Goal: Task Accomplishment & Management: Manage account settings

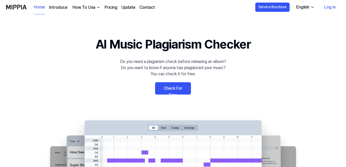
click at [179, 90] on link "Check For Free" at bounding box center [173, 88] width 36 height 12
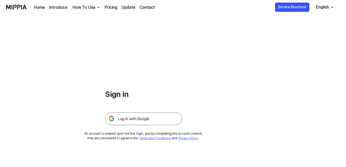
drag, startPoint x: 144, startPoint y: 116, endPoint x: 151, endPoint y: 117, distance: 7.2
click at [144, 116] on img at bounding box center [143, 118] width 77 height 13
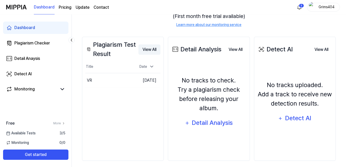
scroll to position [73, 0]
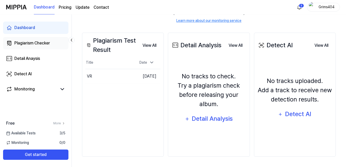
click at [43, 44] on div "Plagiarism Checker" at bounding box center [32, 43] width 36 height 6
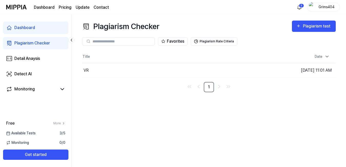
scroll to position [0, 0]
click at [317, 26] on div "Plagiarism test" at bounding box center [319, 26] width 29 height 7
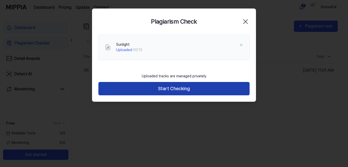
click at [198, 90] on button "Start Checking" at bounding box center [174, 89] width 151 height 14
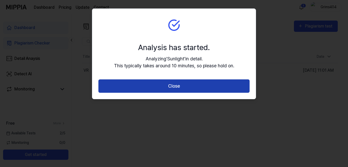
click at [178, 88] on button "Close" at bounding box center [174, 86] width 151 height 14
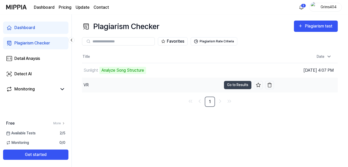
click at [125, 83] on div "VR" at bounding box center [152, 85] width 140 height 14
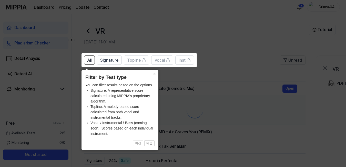
click at [125, 83] on div "You can filter results based on the options. Signature: A representative score …" at bounding box center [119, 109] width 69 height 54
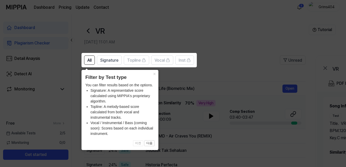
click at [168, 88] on icon at bounding box center [174, 83] width 348 height 167
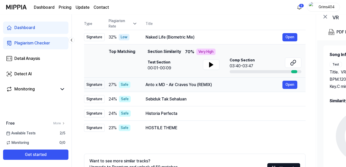
scroll to position [26, 0]
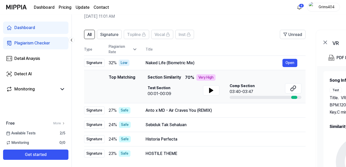
click at [213, 30] on header "All Signature Topline Vocal Inst Unread" at bounding box center [195, 36] width 222 height 13
click at [51, 42] on link "Plagiarism Checker" at bounding box center [35, 43] width 65 height 12
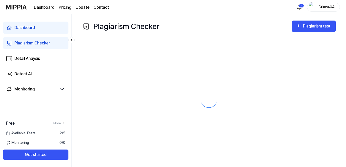
scroll to position [0, 0]
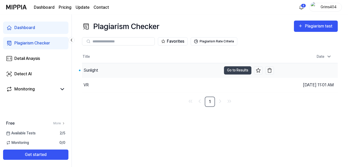
click at [92, 72] on div "Sunlight" at bounding box center [91, 70] width 15 height 6
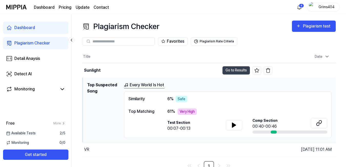
scroll to position [4, 0]
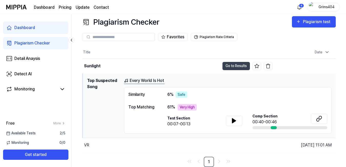
click at [140, 79] on link "Every World Is Hot" at bounding box center [144, 80] width 41 height 6
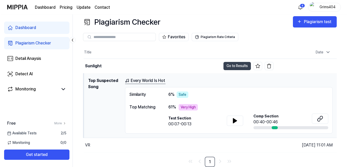
scroll to position [0, 0]
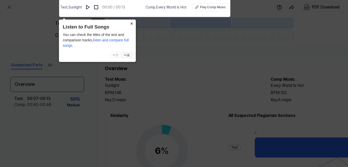
click at [132, 24] on button "×" at bounding box center [132, 22] width 8 height 7
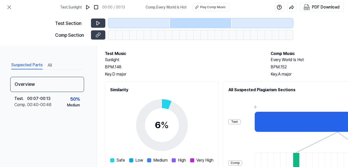
scroll to position [103, 0]
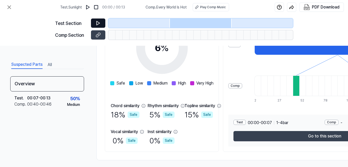
click at [100, 20] on button at bounding box center [98, 22] width 14 height 9
click at [103, 24] on button at bounding box center [98, 22] width 14 height 9
click at [98, 23] on icon at bounding box center [98, 23] width 5 height 5
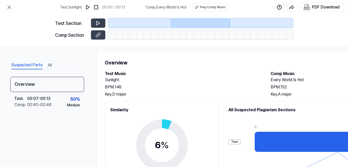
scroll to position [0, 0]
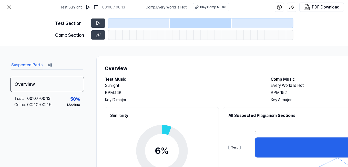
click at [51, 65] on button "All" at bounding box center [50, 65] width 4 height 8
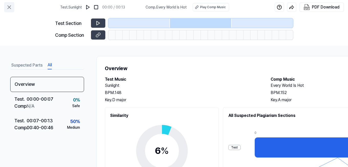
click at [9, 6] on icon at bounding box center [9, 7] width 6 height 6
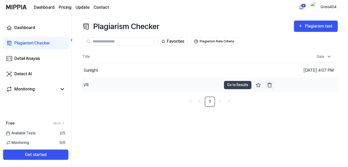
drag, startPoint x: 109, startPoint y: 83, endPoint x: 271, endPoint y: 86, distance: 161.7
click at [271, 86] on img "button" at bounding box center [269, 84] width 5 height 5
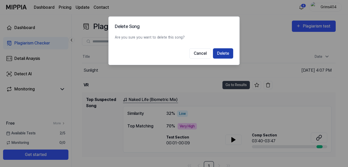
click at [225, 53] on button "Delete" at bounding box center [223, 53] width 20 height 10
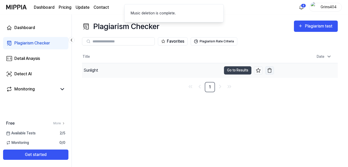
click at [270, 70] on img "button" at bounding box center [269, 70] width 5 height 5
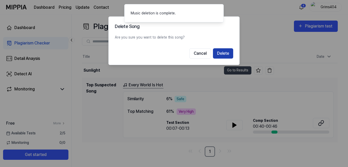
click at [227, 55] on button "Delete" at bounding box center [223, 53] width 20 height 10
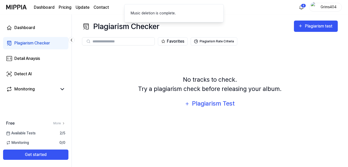
click at [331, 8] on div "Grims404" at bounding box center [329, 7] width 20 height 6
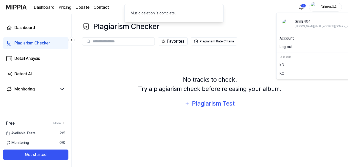
click at [302, 47] on button "Log out" at bounding box center [318, 46] width 77 height 5
